Goal: Task Accomplishment & Management: Manage account settings

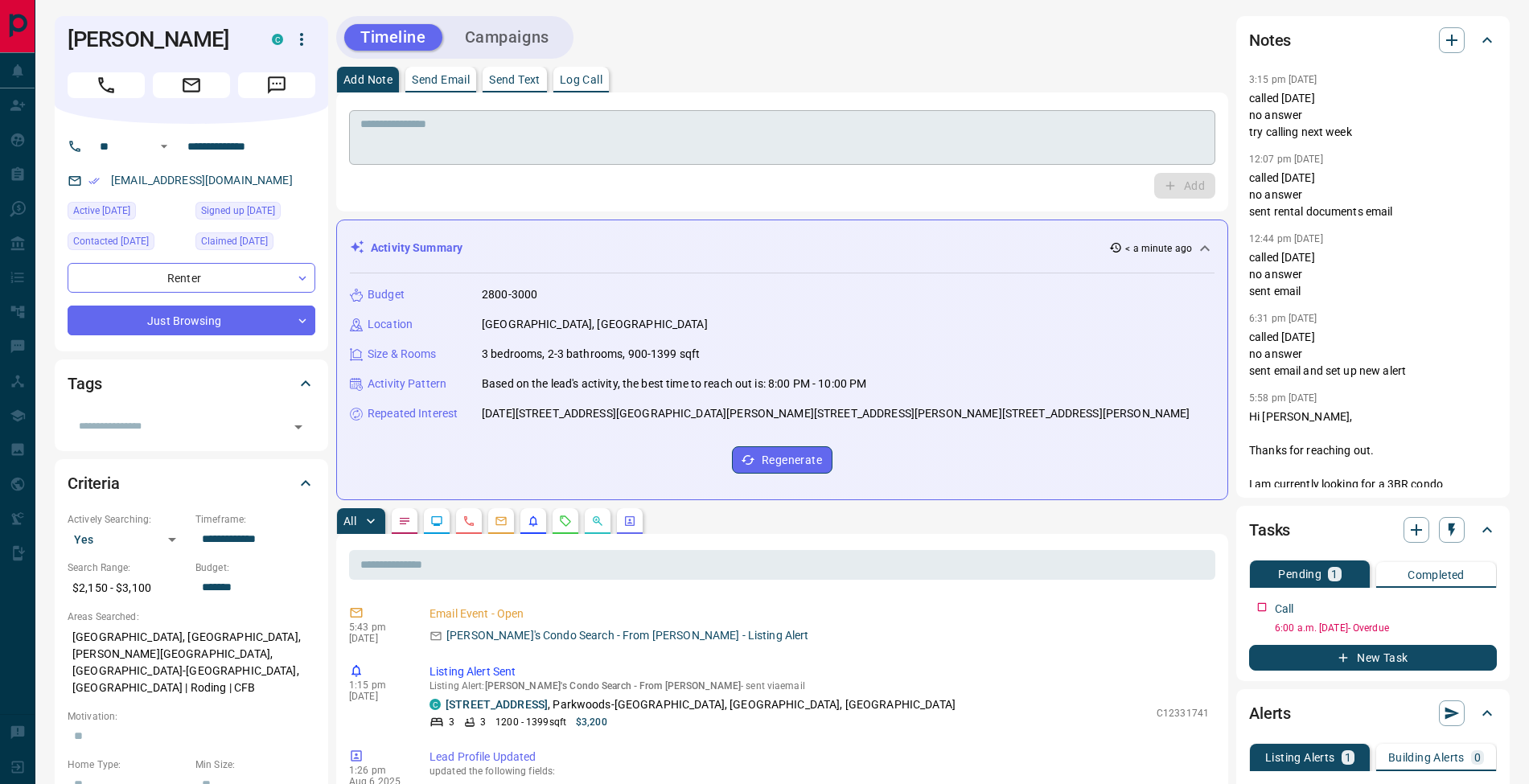
click at [508, 116] on div "* ​" at bounding box center [782, 138] width 866 height 55
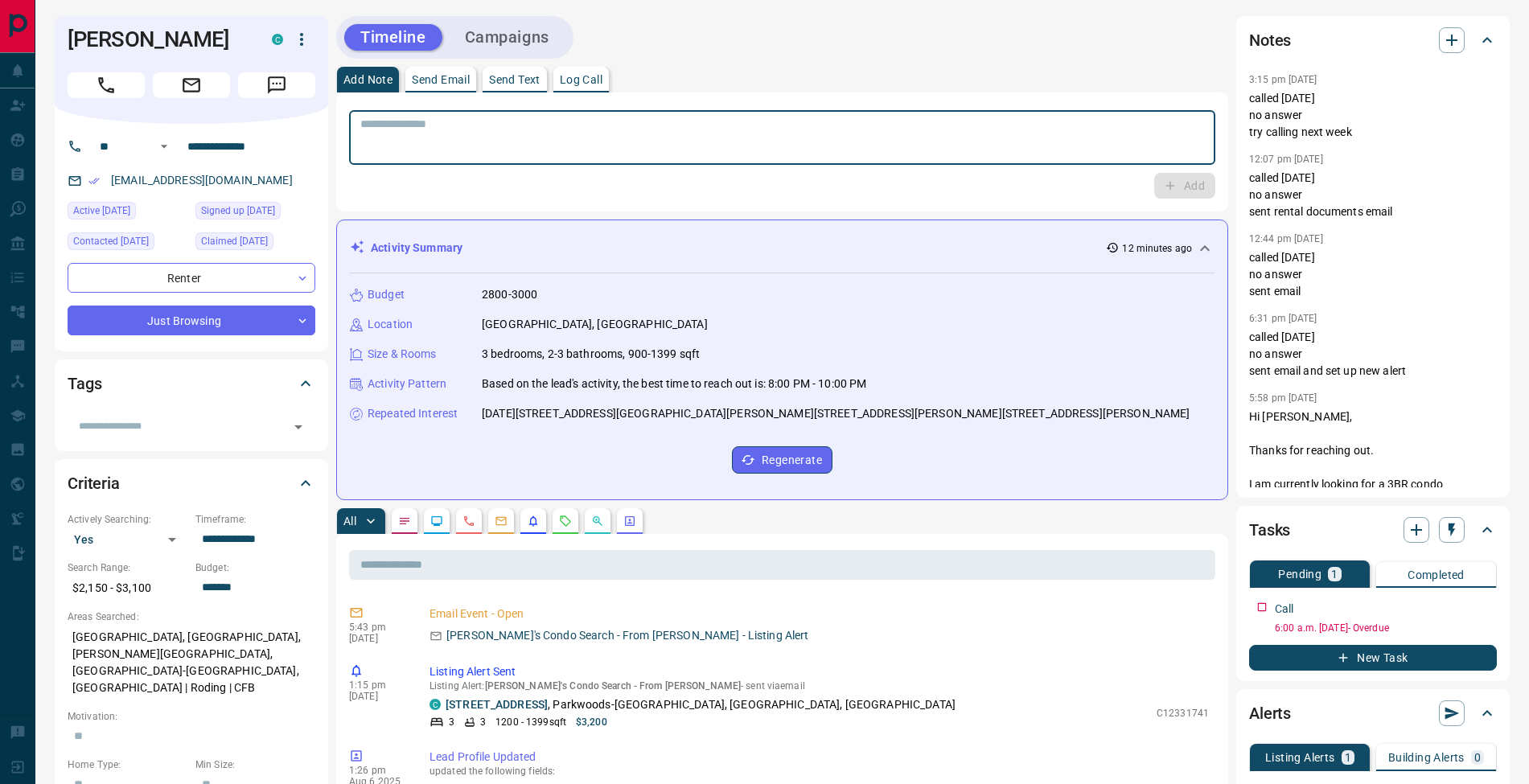
click at [589, 88] on button "Log Call" at bounding box center [581, 79] width 56 height 26
click at [1180, 178] on button "Log Call" at bounding box center [1184, 185] width 64 height 26
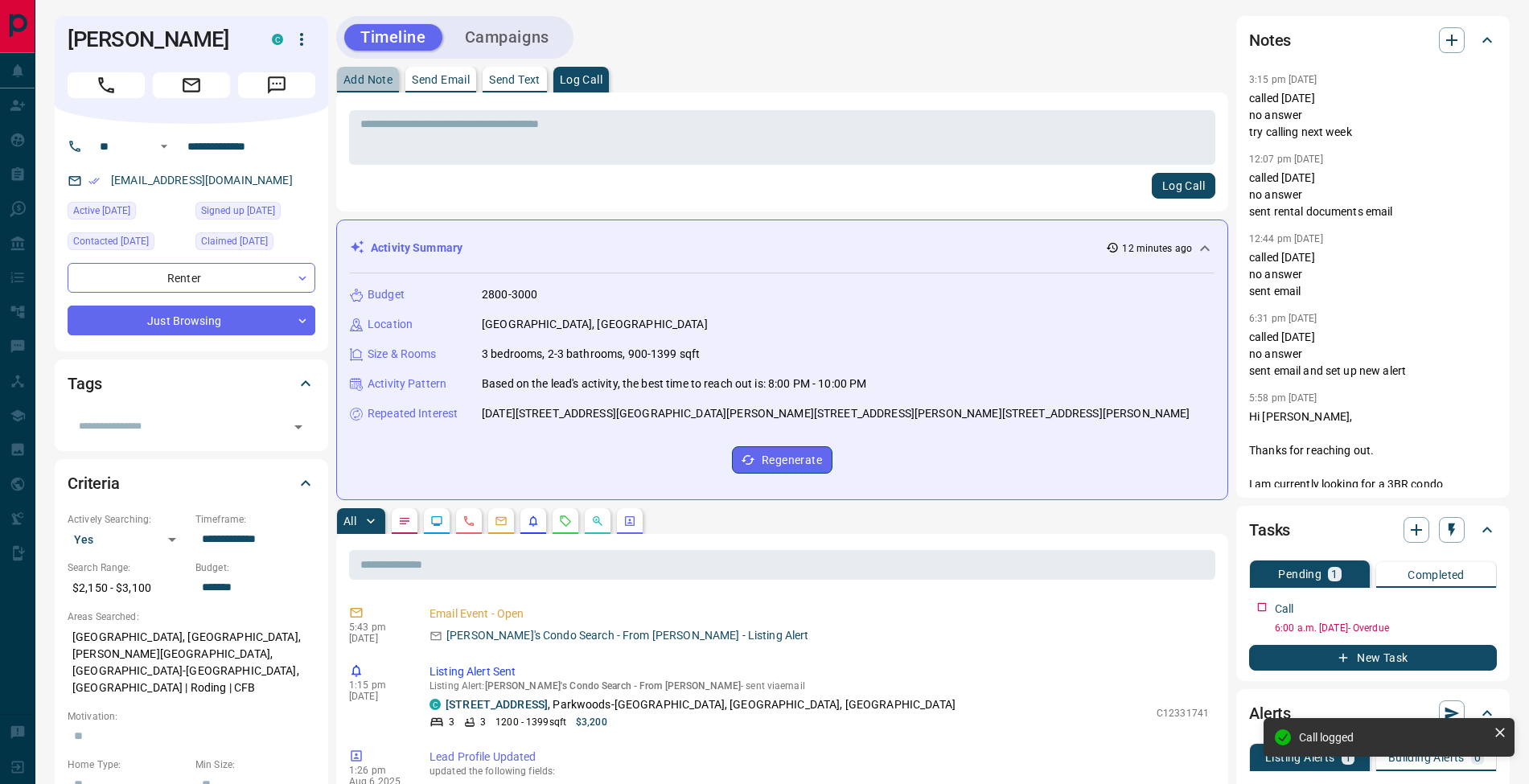
click at [359, 76] on p "Add Note" at bounding box center [368, 80] width 49 height 12
click at [576, 119] on textarea at bounding box center [782, 138] width 844 height 41
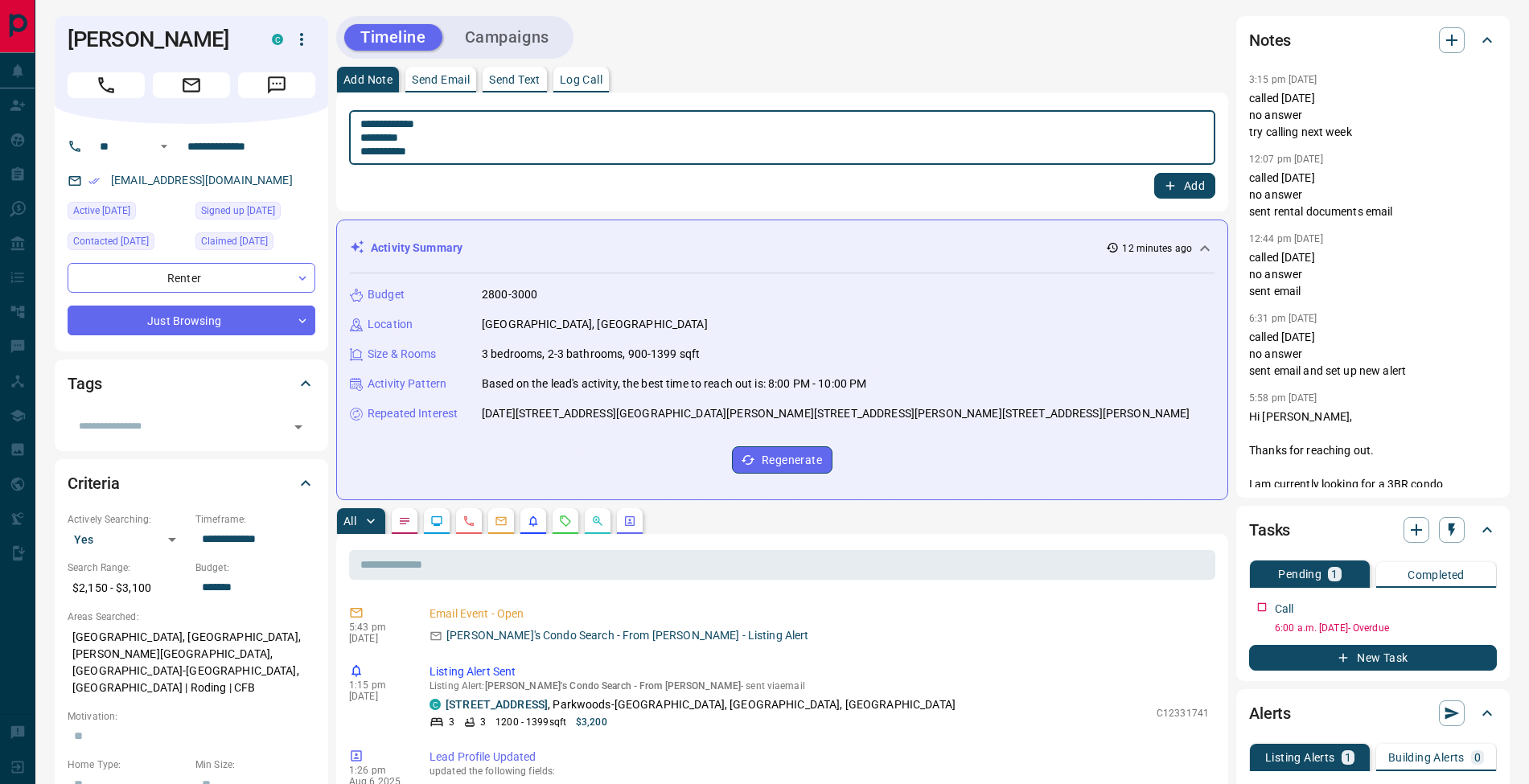
click at [366, 137] on textarea "**********" at bounding box center [782, 138] width 844 height 41
type textarea "**********"
click at [1192, 185] on button "Add" at bounding box center [1186, 185] width 61 height 26
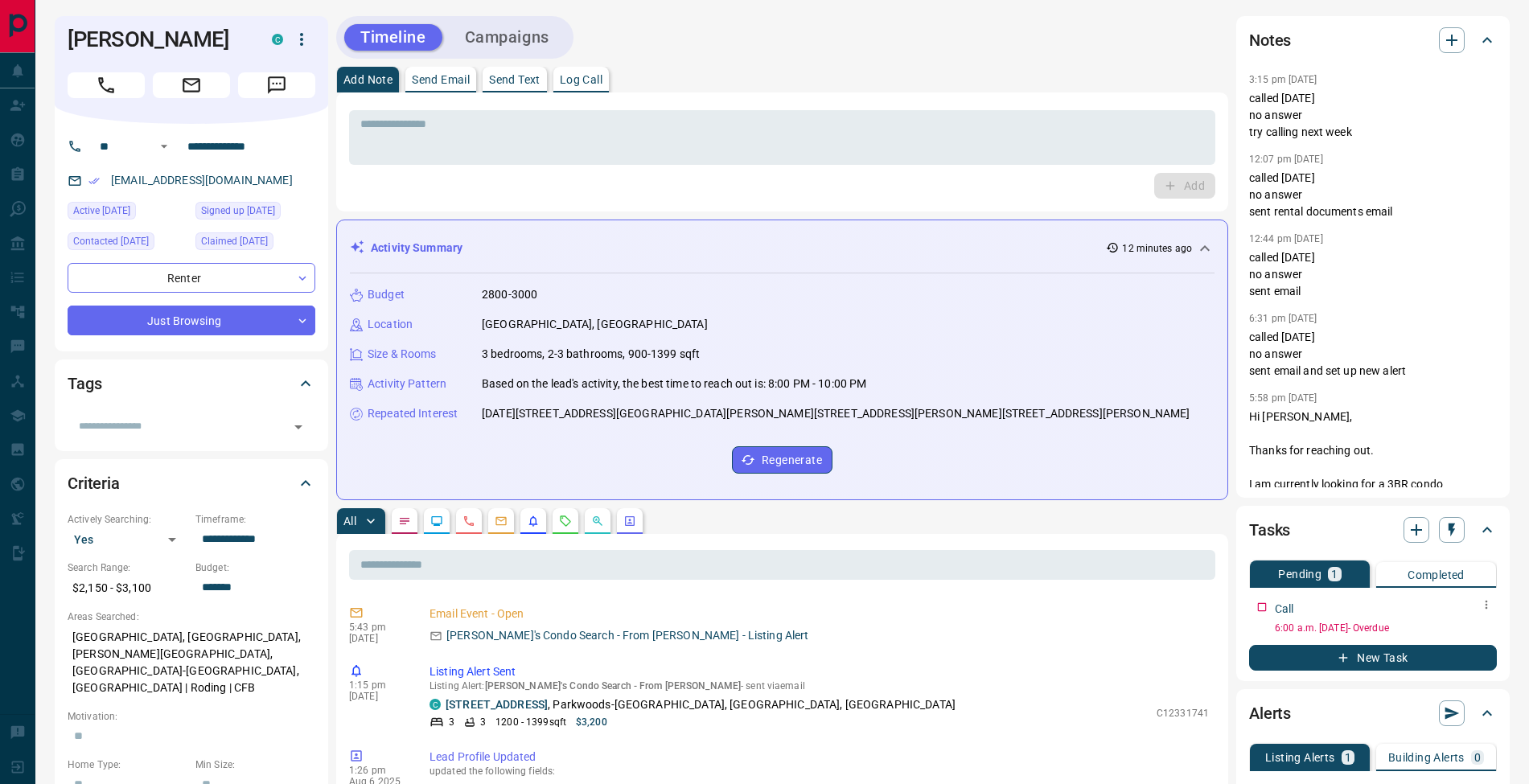
click at [1483, 604] on icon "button" at bounding box center [1487, 605] width 13 height 13
click at [1473, 635] on li "Edit" at bounding box center [1460, 635] width 71 height 24
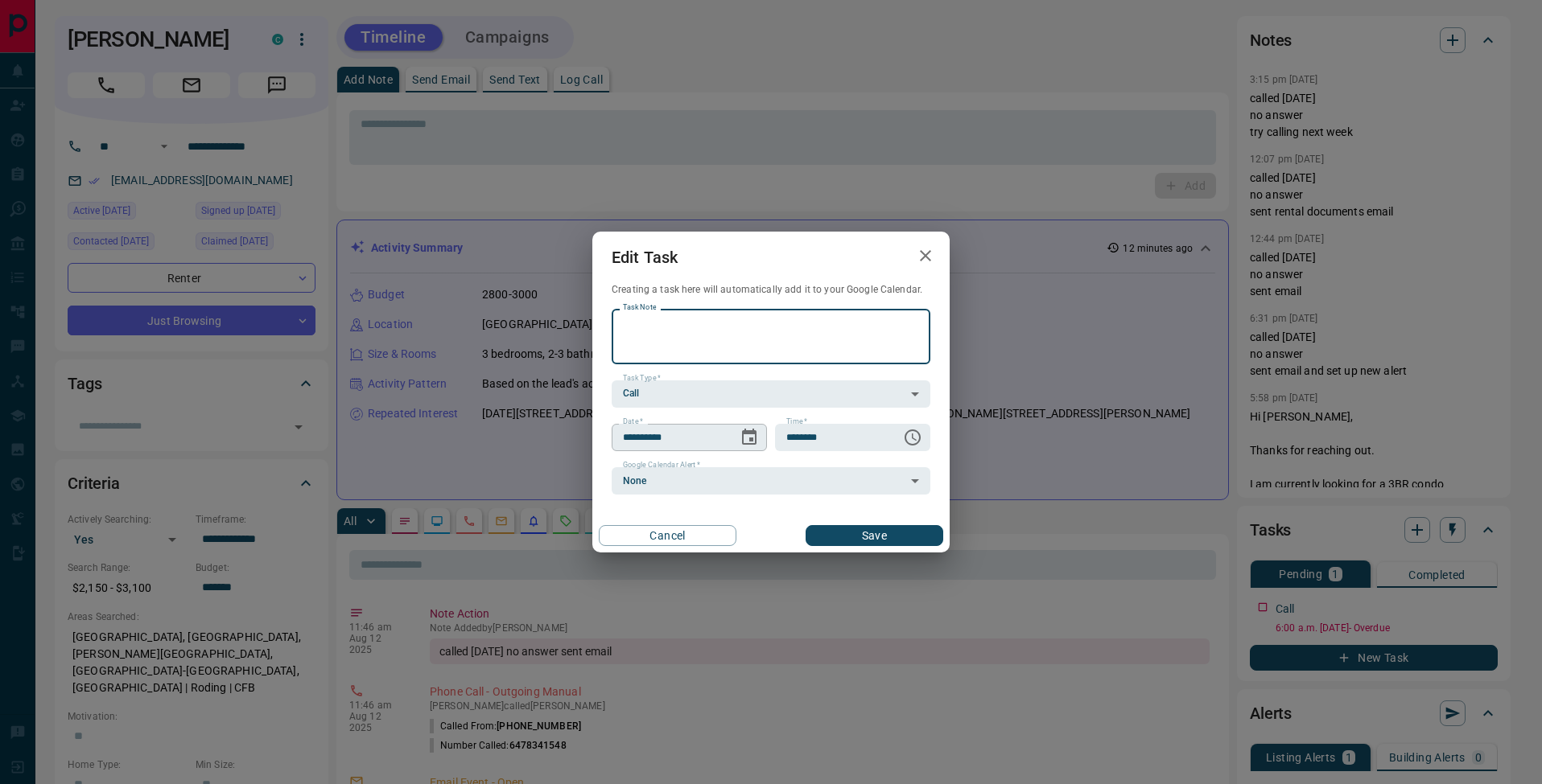
click at [749, 441] on icon "Choose date, selected date is Aug 7, 2025" at bounding box center [749, 437] width 19 height 19
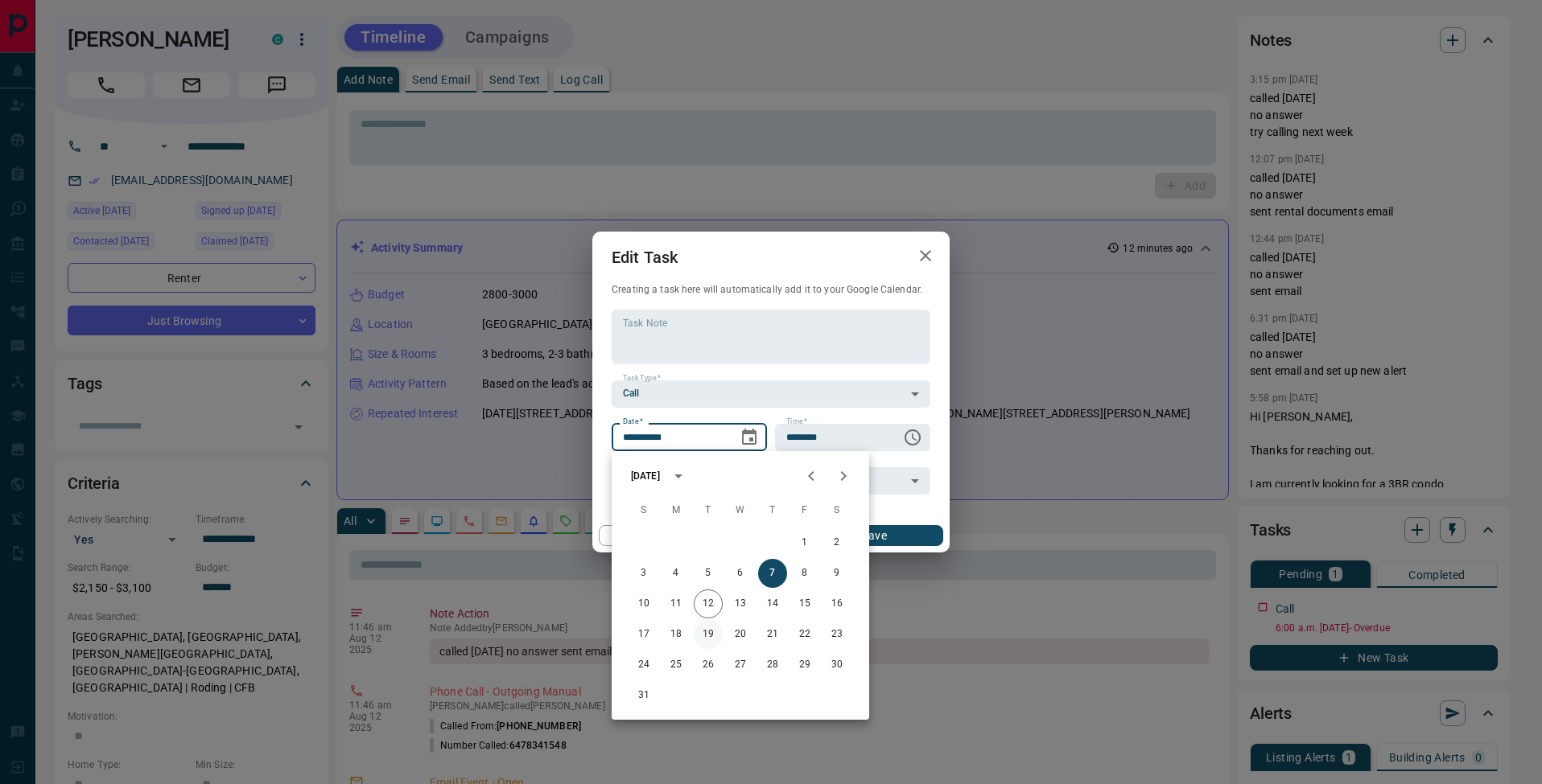
click at [711, 638] on button "19" at bounding box center [708, 635] width 29 height 29
type input "**********"
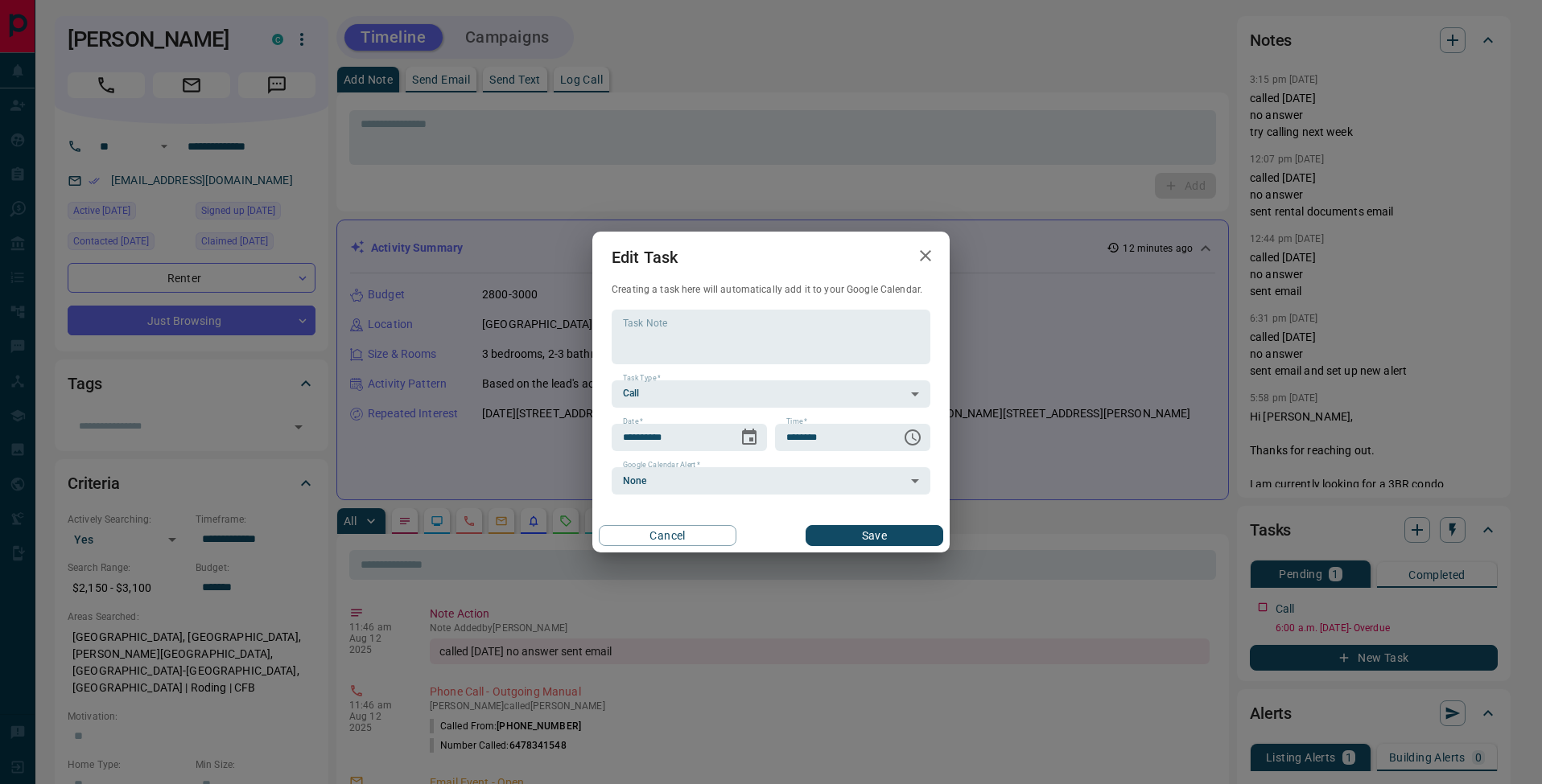
click at [881, 530] on button "Save" at bounding box center [875, 535] width 138 height 21
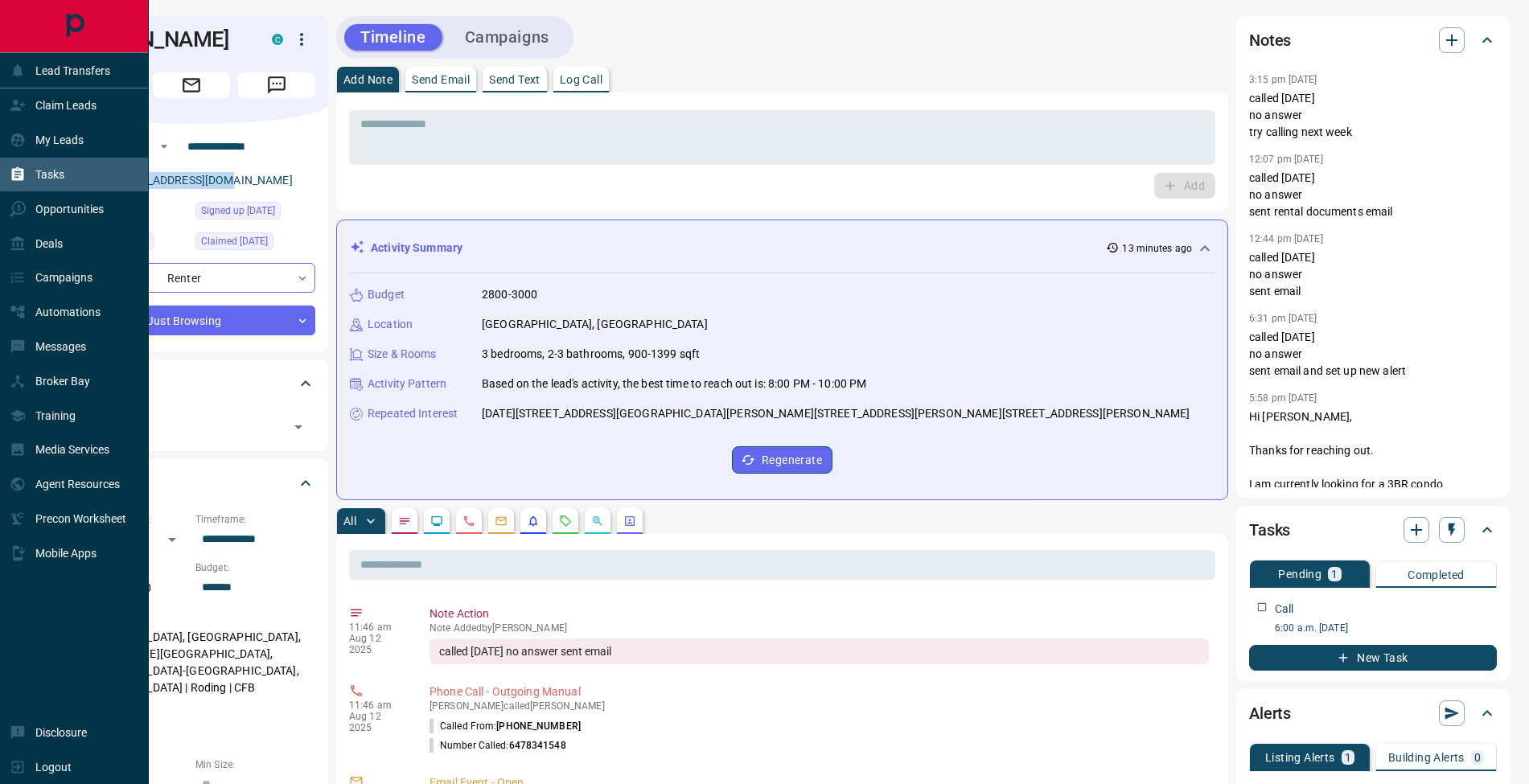
click at [20, 164] on div "Tasks" at bounding box center [37, 175] width 55 height 27
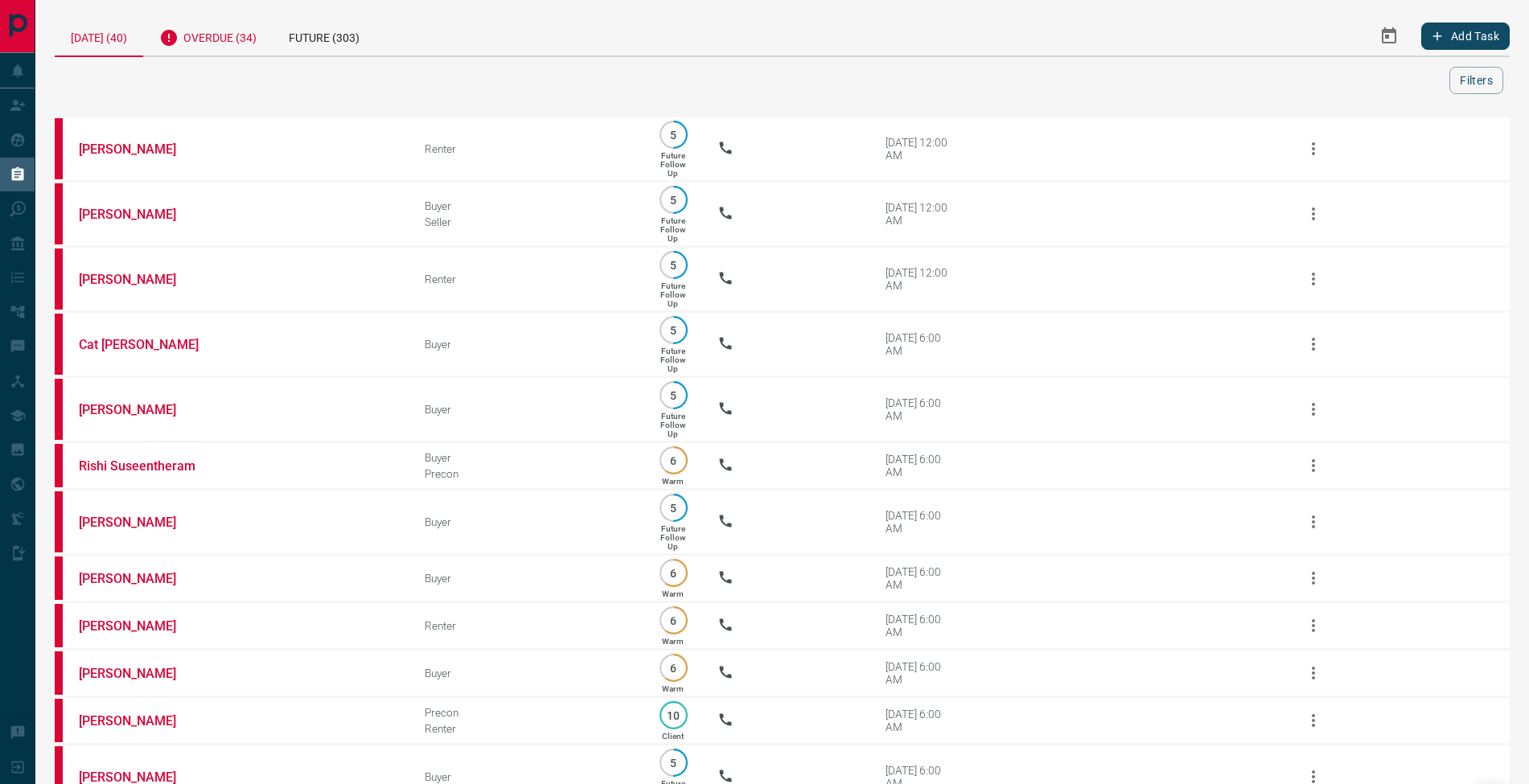
click at [252, 37] on div "Overdue (34)" at bounding box center [208, 36] width 129 height 40
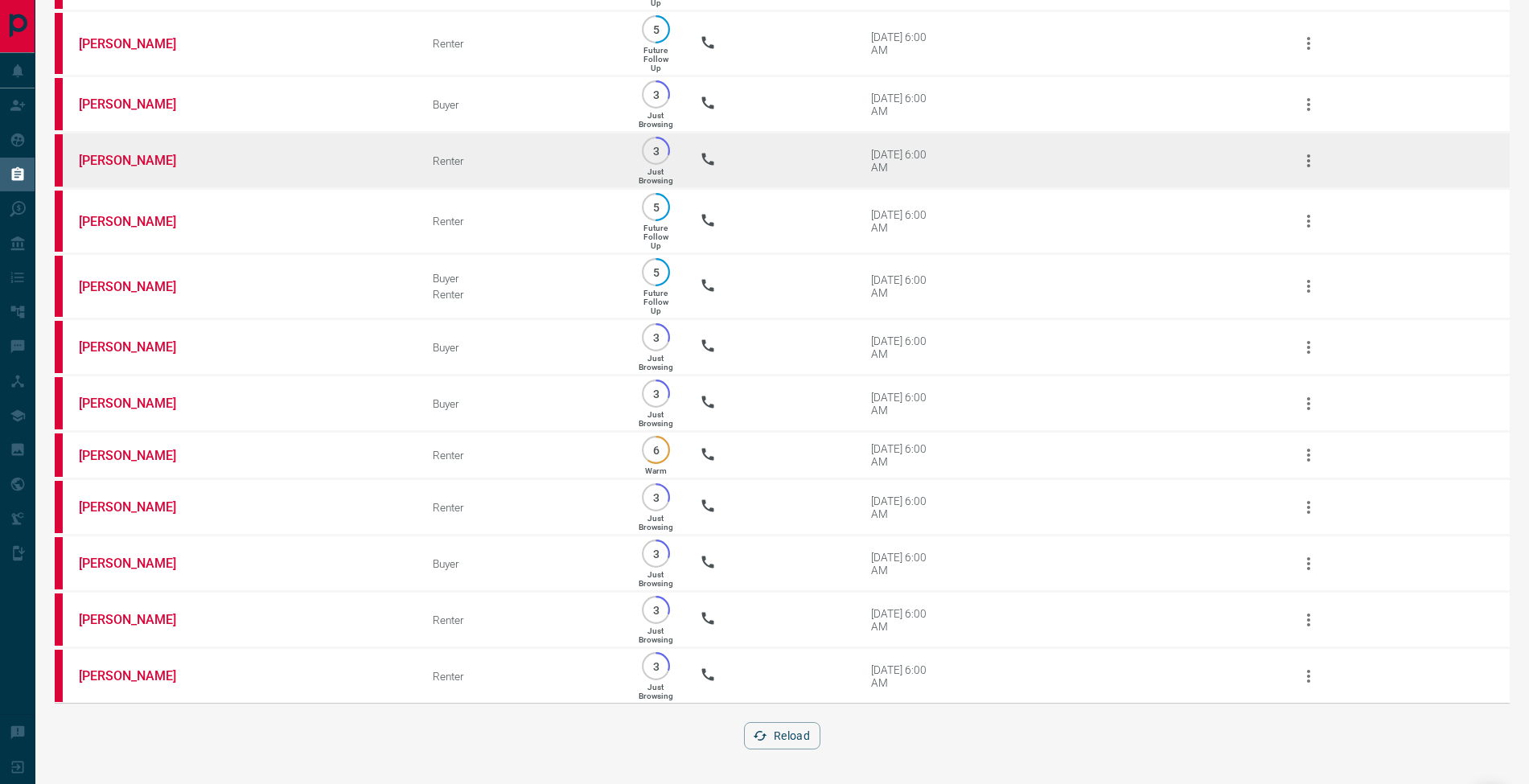
scroll to position [1412, 0]
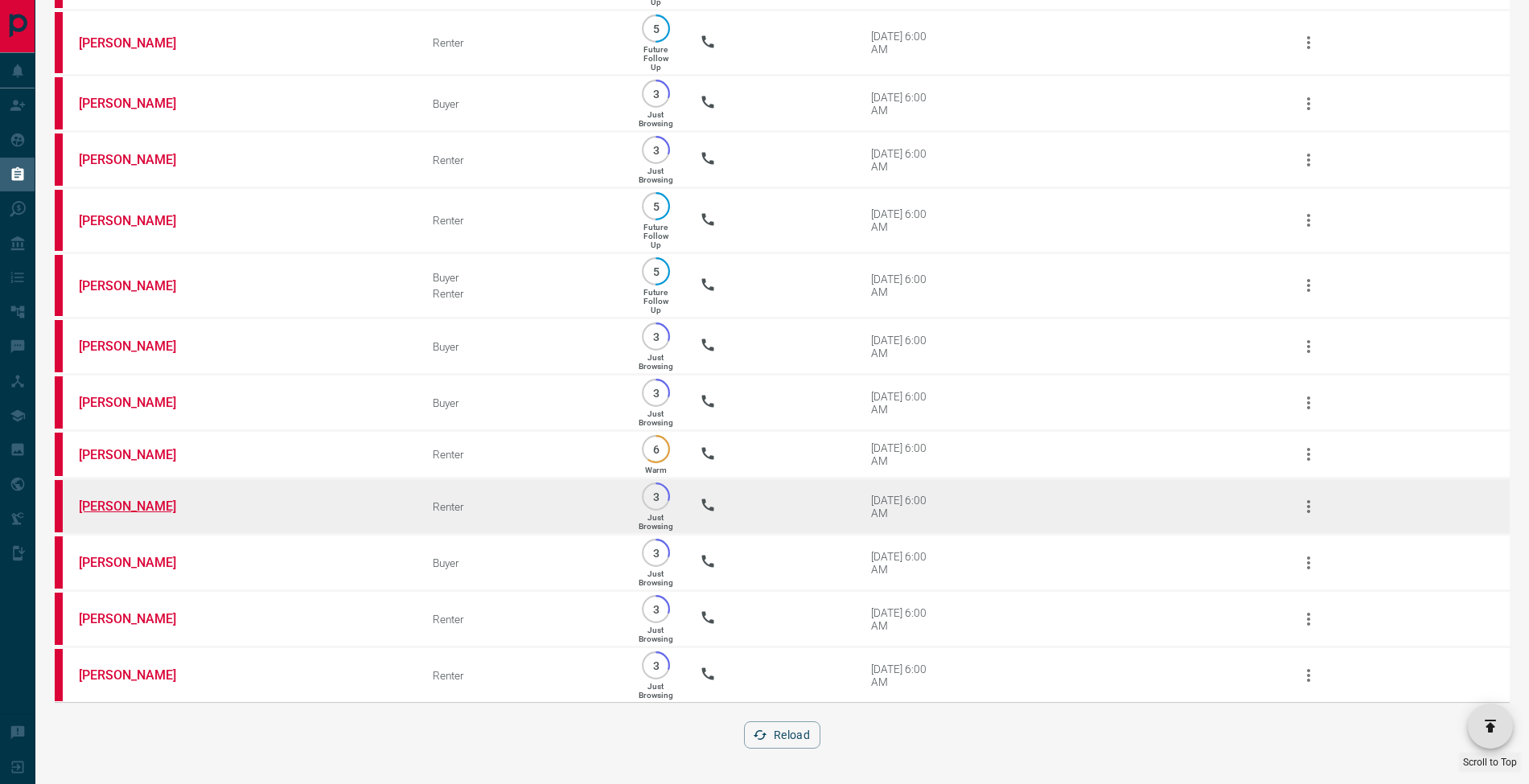
click at [131, 502] on link "[PERSON_NAME]" at bounding box center [139, 506] width 120 height 15
